Goal: Transaction & Acquisition: Purchase product/service

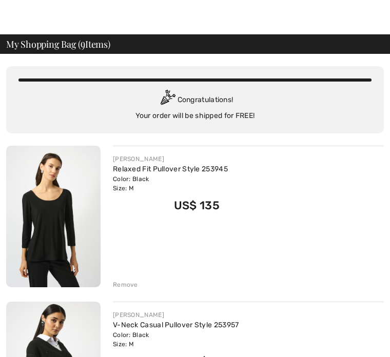
scroll to position [11, 0]
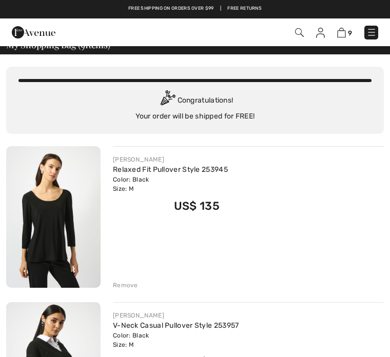
click at [224, 165] on link "Relaxed Fit Pullover Style 253945" at bounding box center [170, 169] width 115 height 9
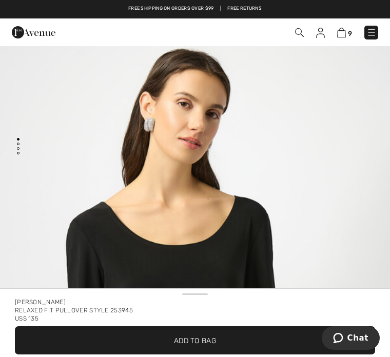
click at [342, 37] on img at bounding box center [341, 33] width 9 height 10
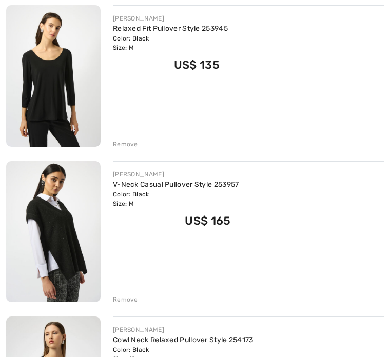
scroll to position [152, 0]
click at [126, 146] on div "Remove" at bounding box center [125, 144] width 25 height 9
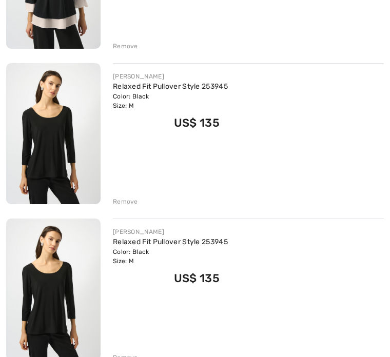
scroll to position [759, 0]
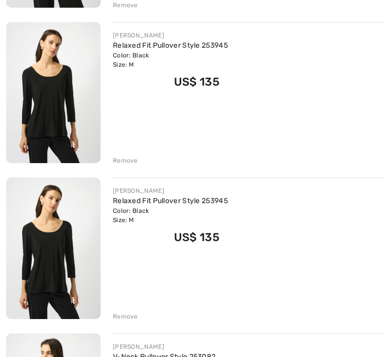
click at [126, 313] on div "Remove" at bounding box center [125, 316] width 25 height 9
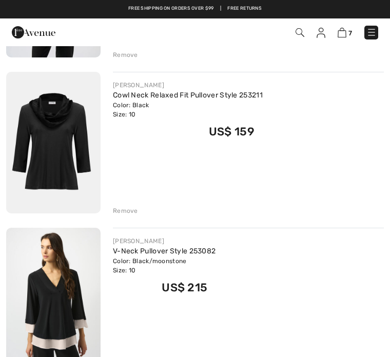
scroll to position [397, 0]
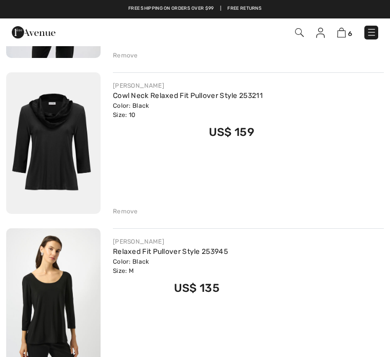
click at [126, 214] on div "Remove" at bounding box center [125, 211] width 25 height 9
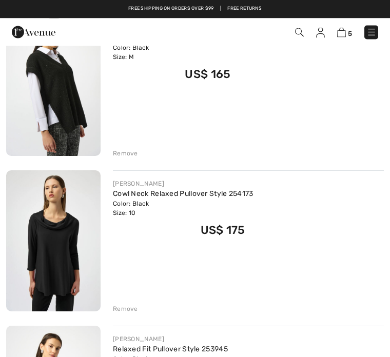
scroll to position [0, 0]
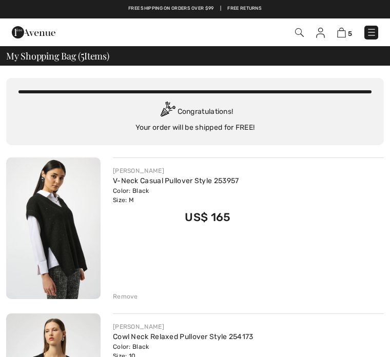
click at [302, 34] on img at bounding box center [299, 32] width 9 height 9
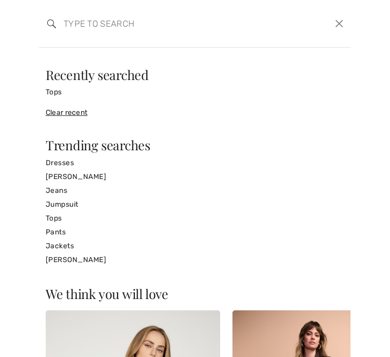
click at [86, 28] on input "search" at bounding box center [163, 23] width 214 height 31
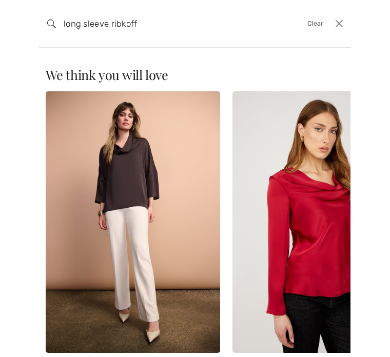
type input "long sleeve ribkoff"
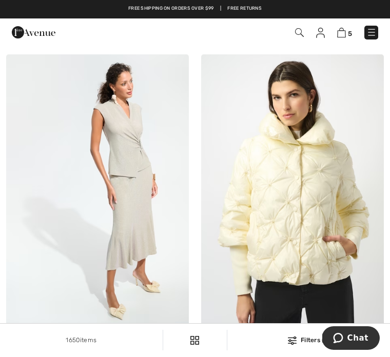
click at [295, 37] on img at bounding box center [299, 32] width 9 height 9
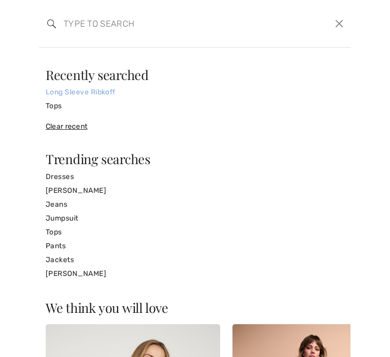
click at [91, 94] on link "Long Sleeve Ribkoff" at bounding box center [195, 92] width 299 height 14
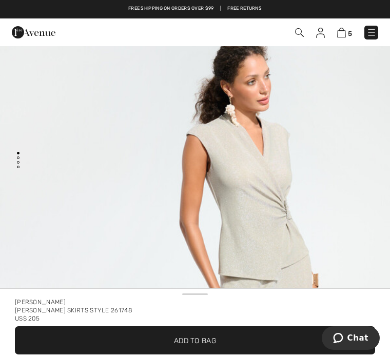
click at [298, 36] on img at bounding box center [299, 32] width 9 height 9
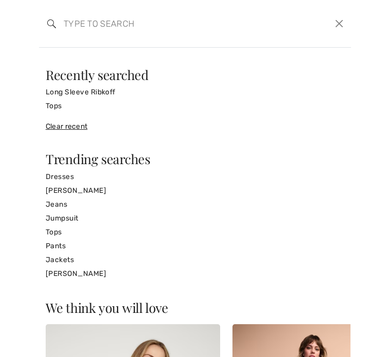
click at [83, 18] on input "search" at bounding box center [163, 23] width 214 height 31
type input "Top"
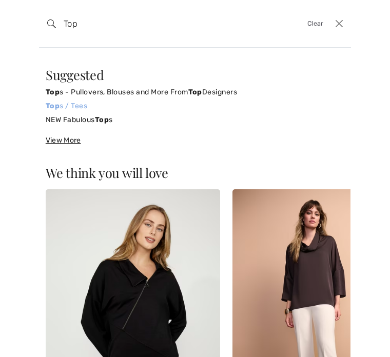
click at [58, 103] on strong "Top" at bounding box center [53, 106] width 14 height 9
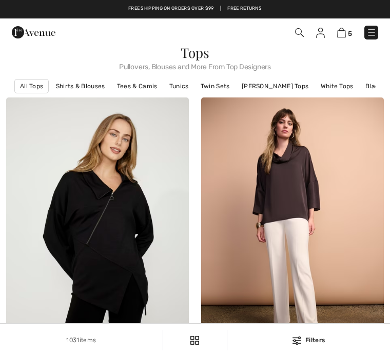
checkbox input "true"
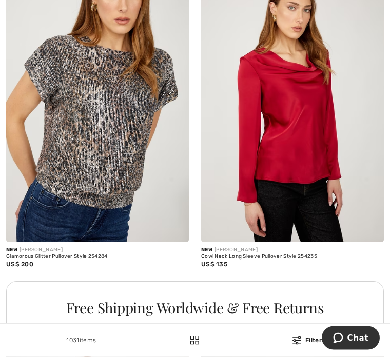
scroll to position [1731, 0]
click at [327, 179] on img at bounding box center [292, 105] width 183 height 274
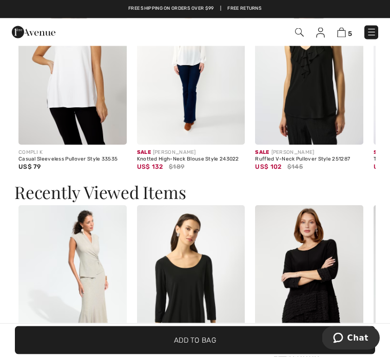
scroll to position [1060, 0]
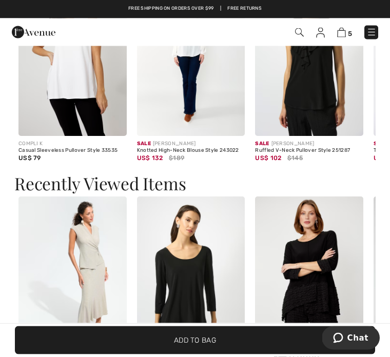
click at [389, 171] on div "Shoppers also bought COMPLI K Knotted V-Neck Pullover Style 34060 US$ 129 DOLCE…" at bounding box center [195, 197] width 390 height 966
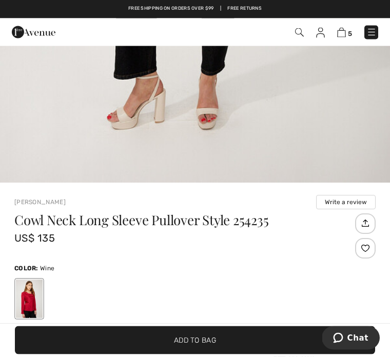
scroll to position [162, 0]
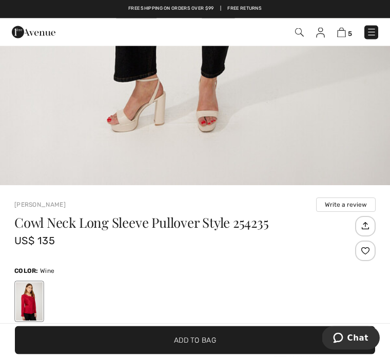
click at [303, 32] on img at bounding box center [299, 32] width 9 height 9
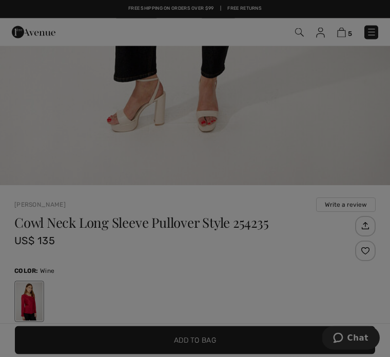
scroll to position [162, 0]
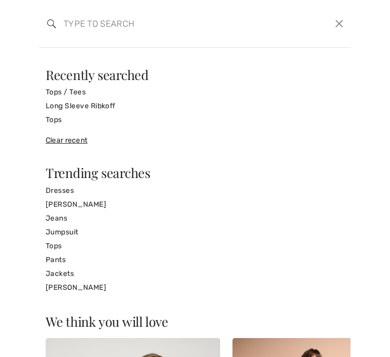
click at [80, 32] on input "search" at bounding box center [163, 23] width 214 height 31
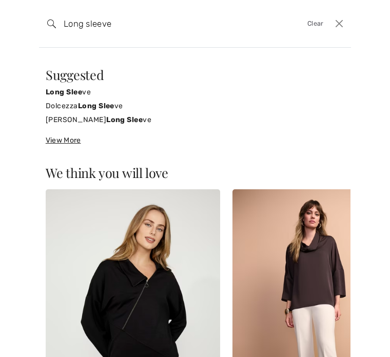
type input "Long sleeve"
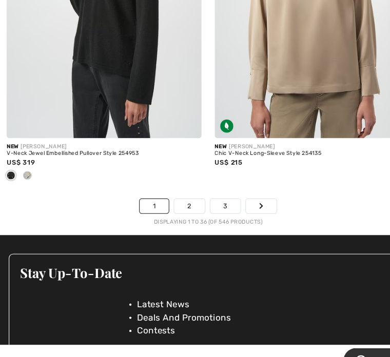
scroll to position [5951, 0]
click at [177, 190] on link "2" at bounding box center [177, 192] width 28 height 13
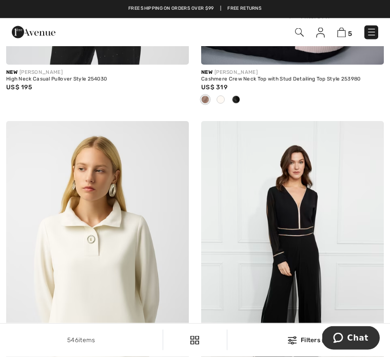
scroll to position [264, 0]
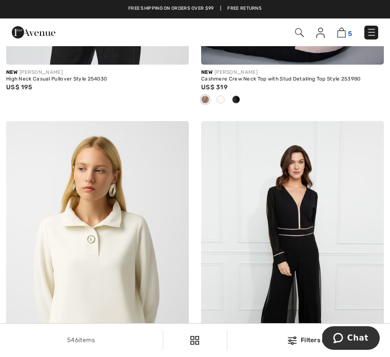
click at [351, 34] on span "5" at bounding box center [350, 34] width 4 height 8
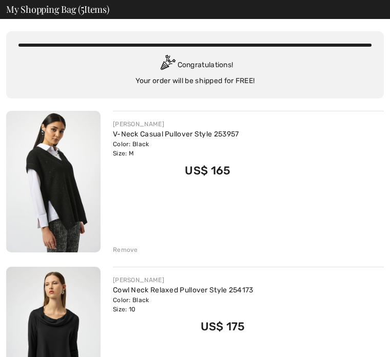
scroll to position [47, 0]
click at [166, 137] on link "V-Neck Casual Pullover Style 253957" at bounding box center [176, 134] width 126 height 9
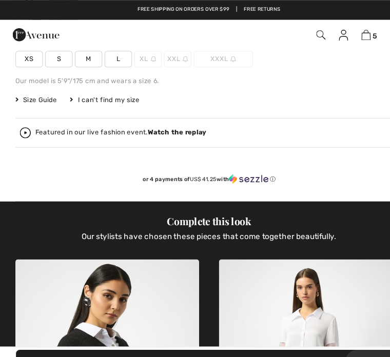
scroll to position [423, 0]
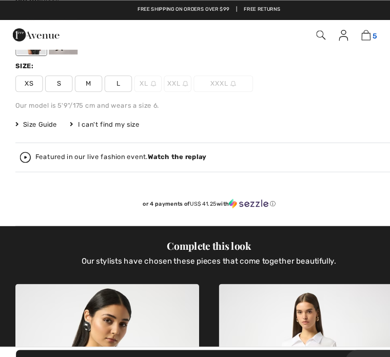
click at [340, 36] on img at bounding box center [341, 33] width 9 height 10
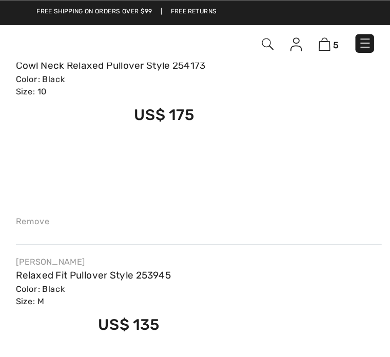
scroll to position [286, 0]
